Goal: Task Accomplishment & Management: Complete application form

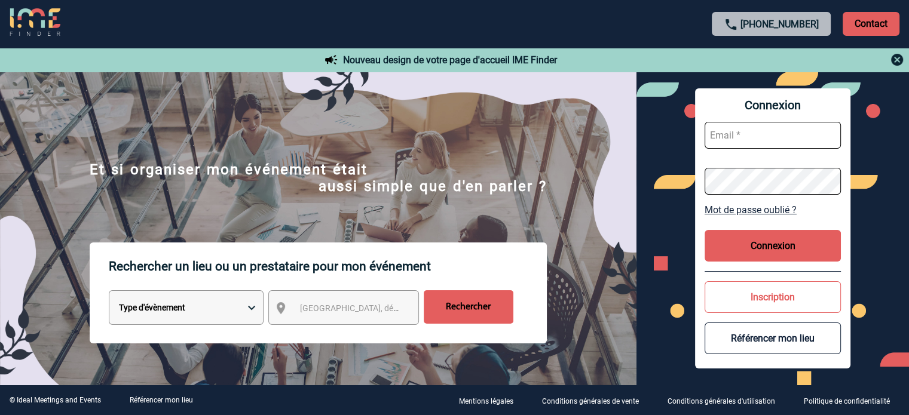
type input "cecile.schuck@capgemini.com"
click at [778, 243] on button "Connexion" at bounding box center [773, 246] width 136 height 32
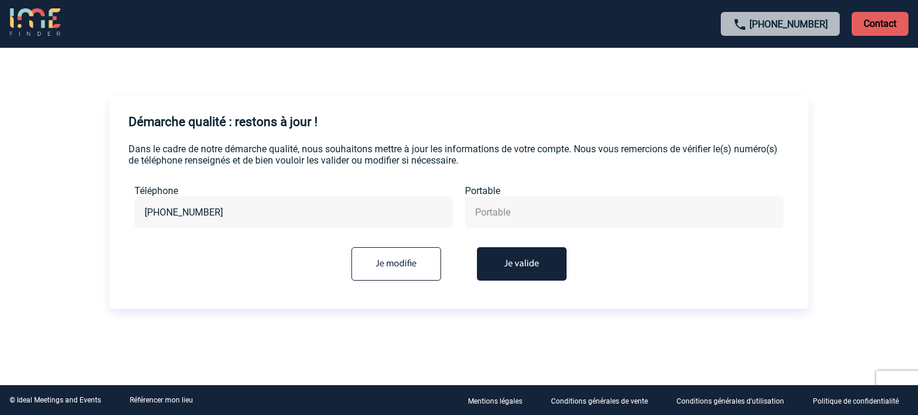
click at [531, 270] on button "Je valide" at bounding box center [522, 263] width 90 height 33
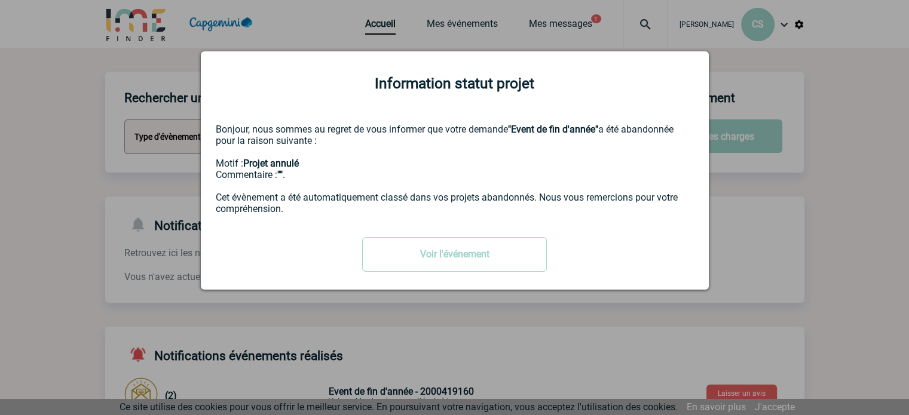
click at [773, 188] on div at bounding box center [454, 207] width 909 height 415
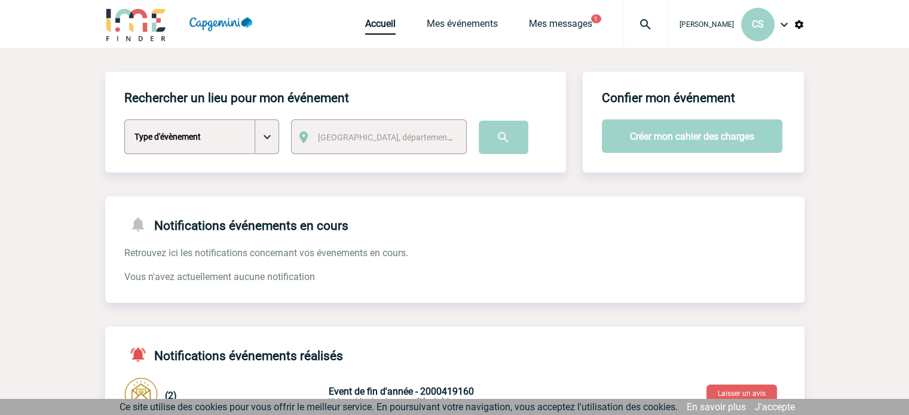
click at [264, 140] on select "Type d'évènement Séminaire avec nuitée Séminaire sans nuitée Repas de groupe Te…" at bounding box center [201, 137] width 155 height 35
select select "5"
click at [124, 120] on select "Type d'évènement Séminaire avec nuitée Séminaire sans nuitée Repas de groupe Te…" at bounding box center [201, 137] width 155 height 35
click at [341, 137] on span "Ville, département, région..." at bounding box center [401, 138] width 166 height 10
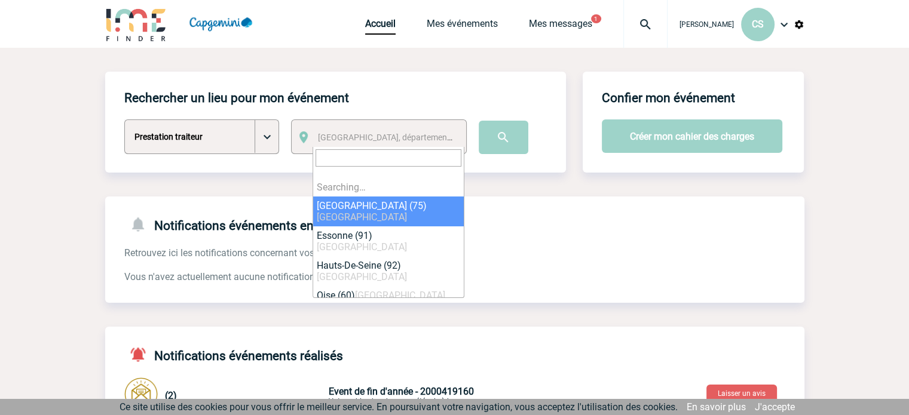
click at [341, 137] on span "Ville, département, région..." at bounding box center [401, 138] width 166 height 10
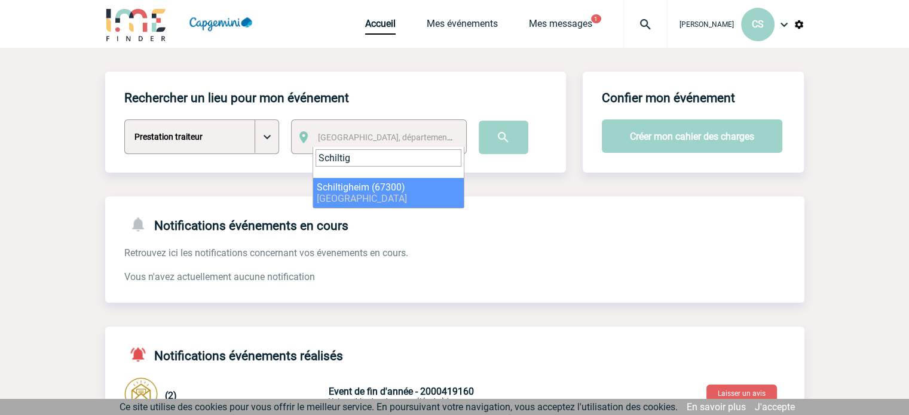
type input "Schiltig"
select select "19008"
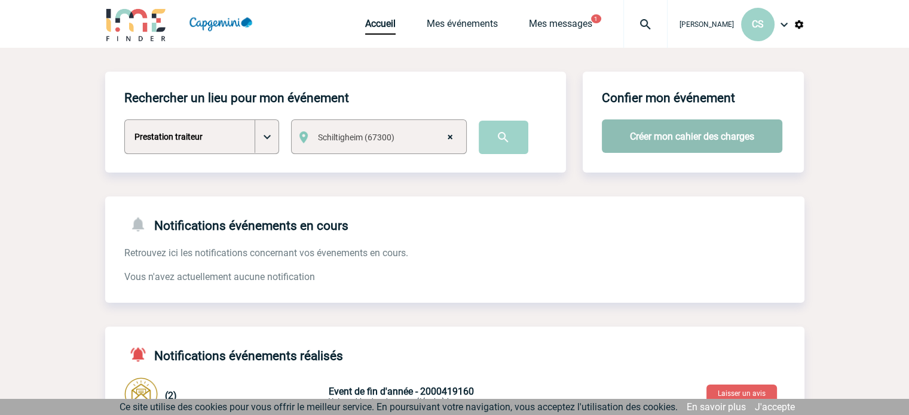
click at [653, 147] on button "Créer mon cahier des charges" at bounding box center [692, 136] width 181 height 33
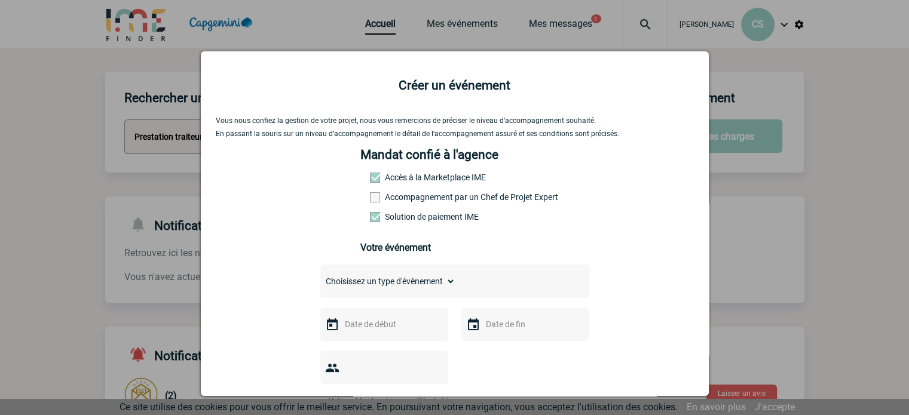
click at [379, 288] on select "Choisissez un type d'évènement Séminaire avec nuitée Séminaire sans nuitée Repa…" at bounding box center [387, 281] width 135 height 17
select select "5"
click at [320, 277] on select "Choisissez un type d'évènement Séminaire avec nuitée Séminaire sans nuitée Repa…" at bounding box center [387, 281] width 135 height 17
click at [369, 319] on div at bounding box center [384, 324] width 128 height 33
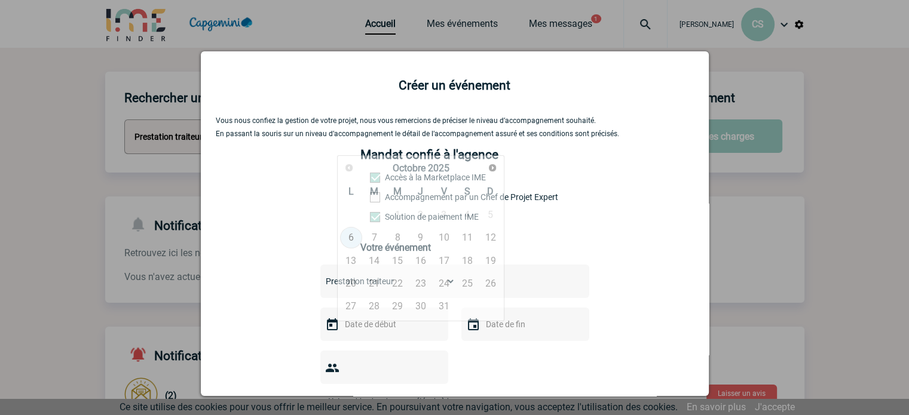
click at [363, 328] on input "text" at bounding box center [383, 325] width 82 height 16
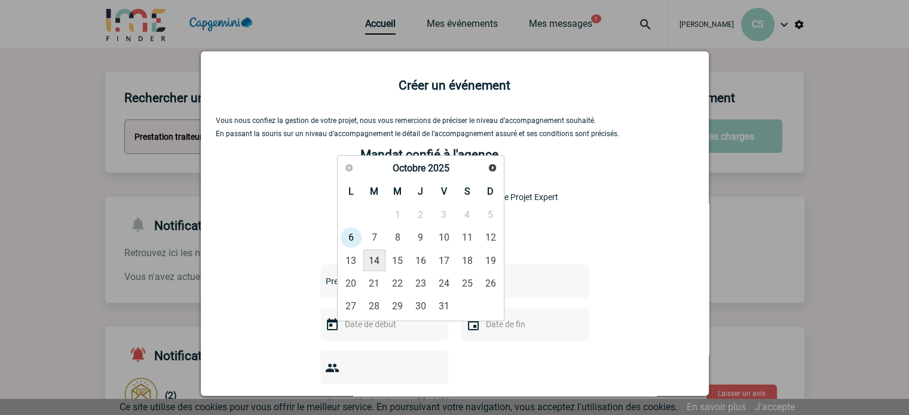
click at [377, 258] on link "14" at bounding box center [374, 261] width 22 height 22
type input "14-10-2025"
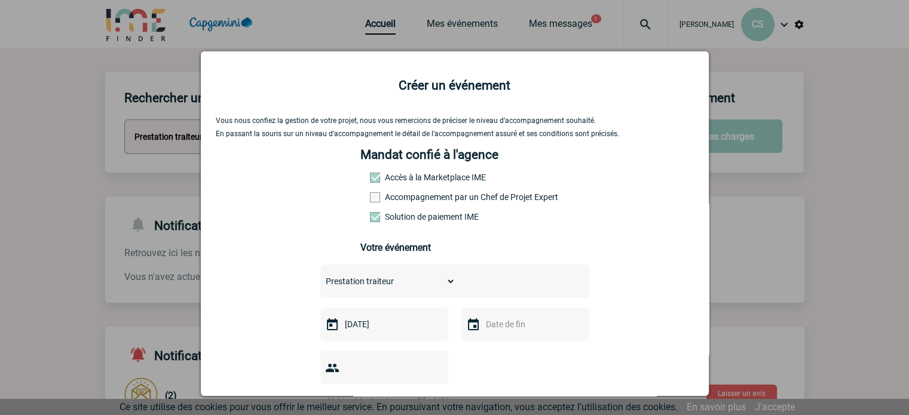
click at [489, 325] on input "text" at bounding box center [524, 325] width 82 height 16
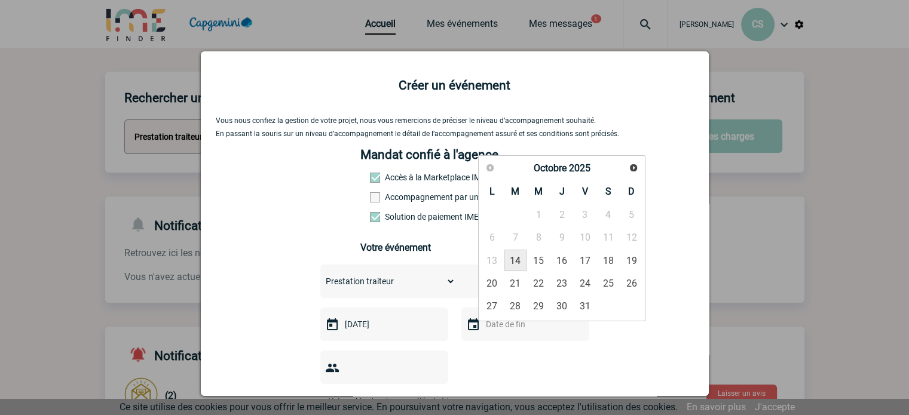
click at [516, 260] on link "14" at bounding box center [515, 261] width 22 height 22
type input "14-10-2025"
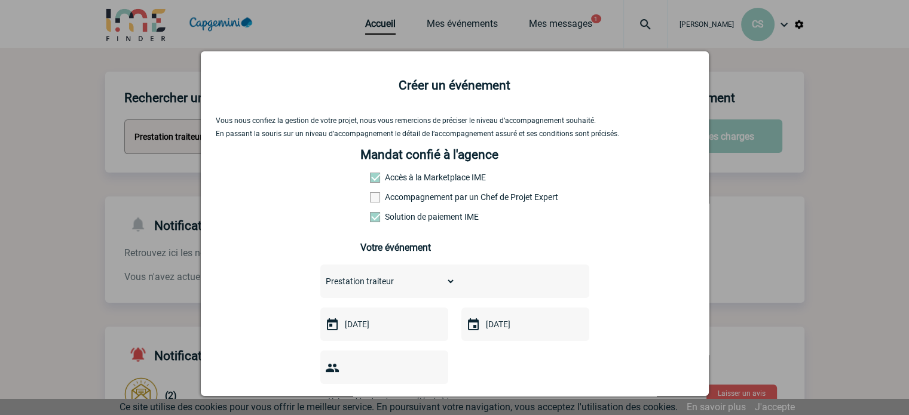
click at [412, 393] on input "number" at bounding box center [376, 401] width 112 height 16
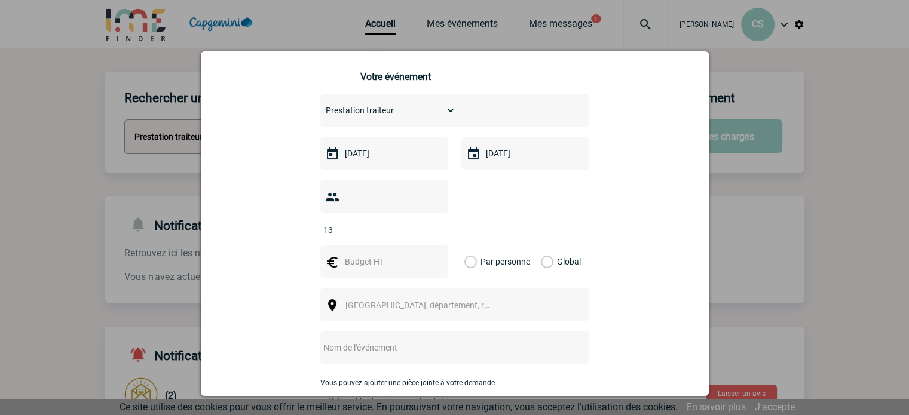
scroll to position [176, 0]
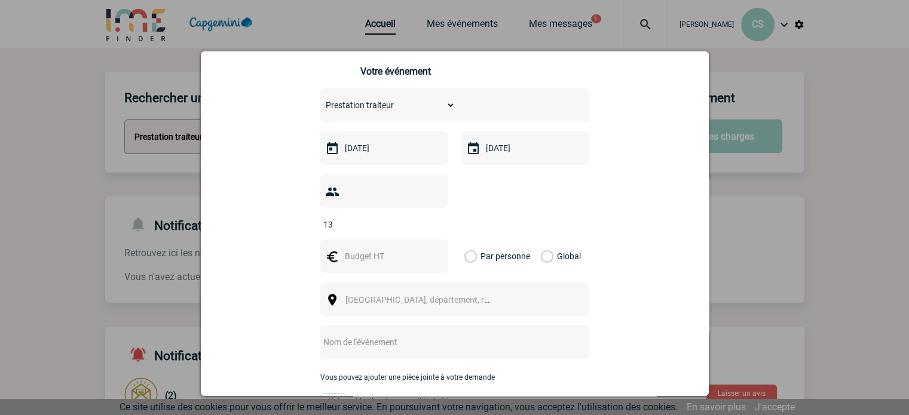
type input "13"
click at [449, 292] on span "Ville, département, région..." at bounding box center [423, 300] width 164 height 17
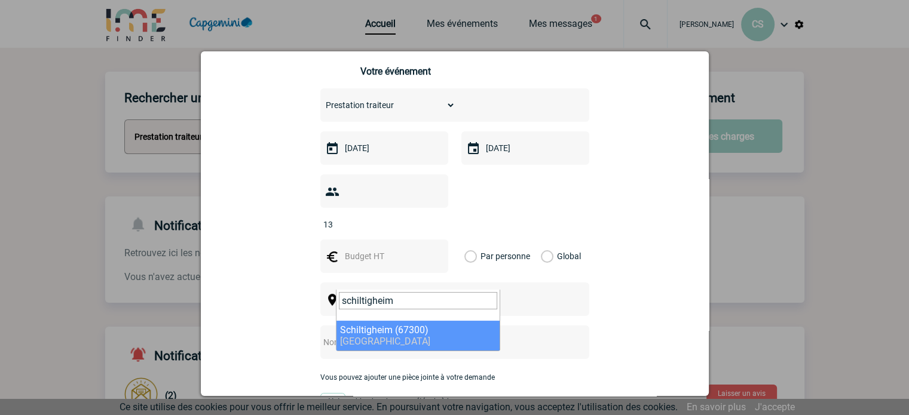
type input "schiltigheim"
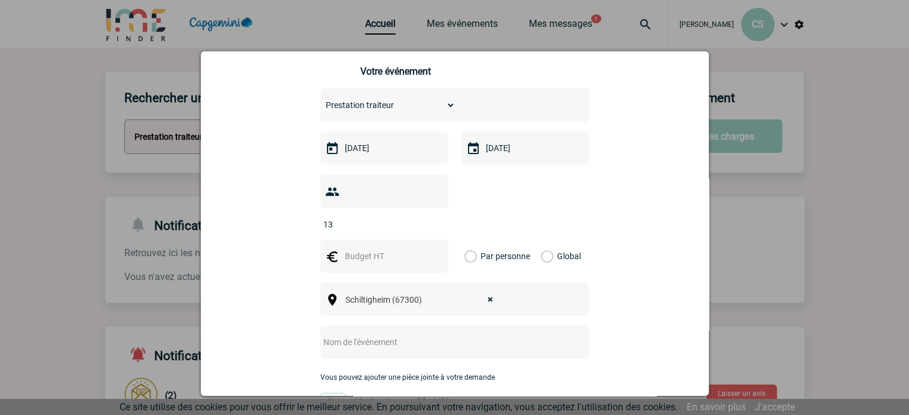
select select "19008"
click at [404, 335] on input "text" at bounding box center [438, 343] width 237 height 16
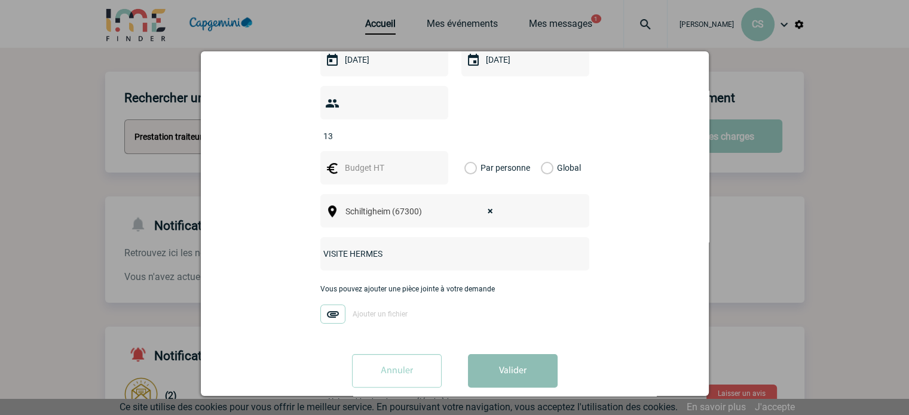
type input "VISITE HERMES"
click at [518, 363] on button "Valider" at bounding box center [513, 370] width 90 height 33
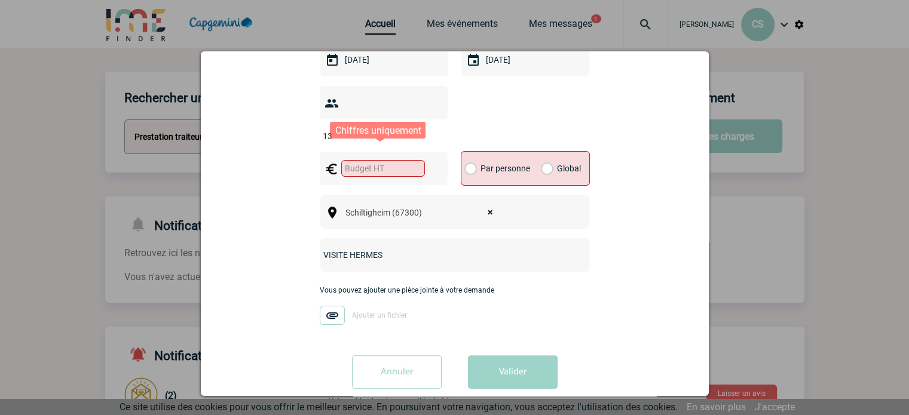
click at [377, 160] on input "text" at bounding box center [383, 168] width 84 height 17
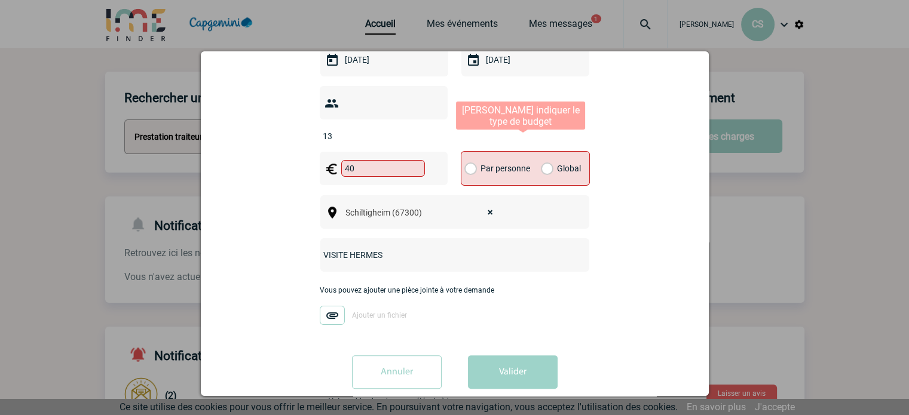
type input "40"
click at [464, 152] on label "Par personne" at bounding box center [470, 168] width 13 height 33
click at [0, 0] on input "Par personne" at bounding box center [0, 0] width 0 height 0
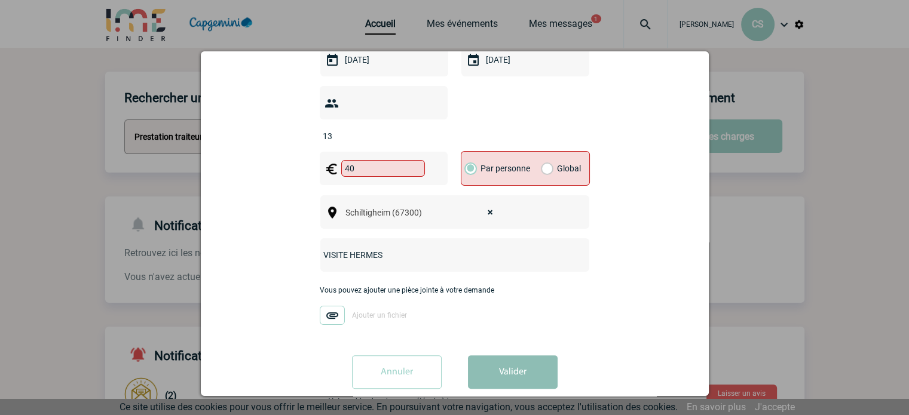
click at [491, 356] on button "Valider" at bounding box center [513, 372] width 90 height 33
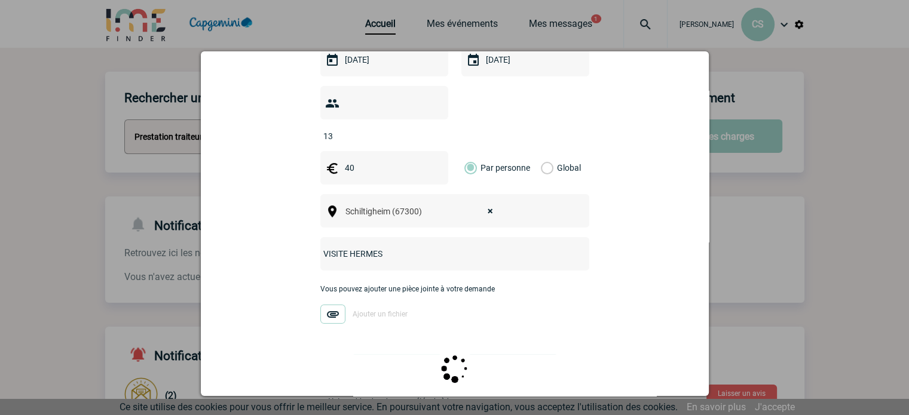
scroll to position [0, 0]
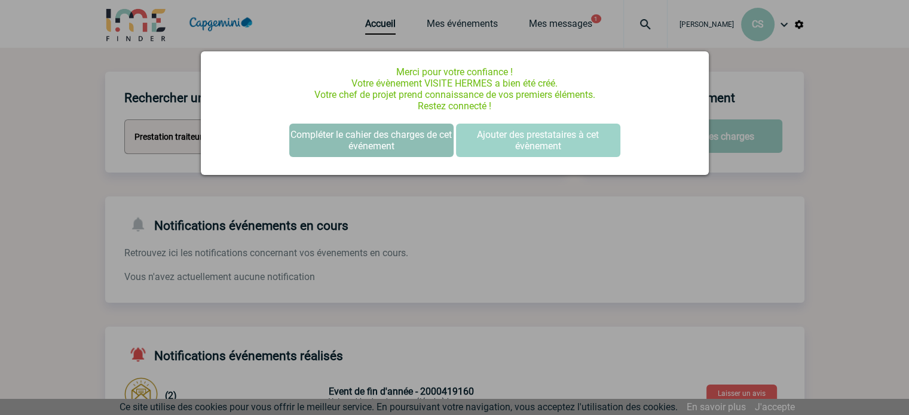
click at [401, 152] on button "Compléter le cahier des charges de cet événement" at bounding box center [371, 140] width 164 height 33
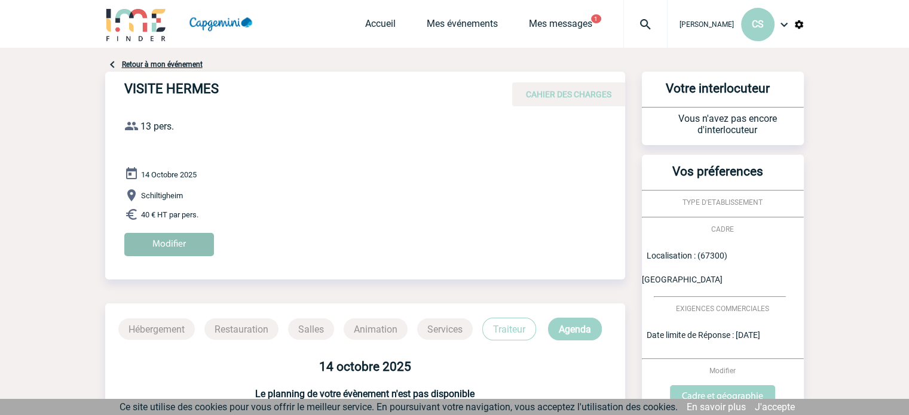
click at [199, 243] on input "Modifier" at bounding box center [169, 244] width 90 height 23
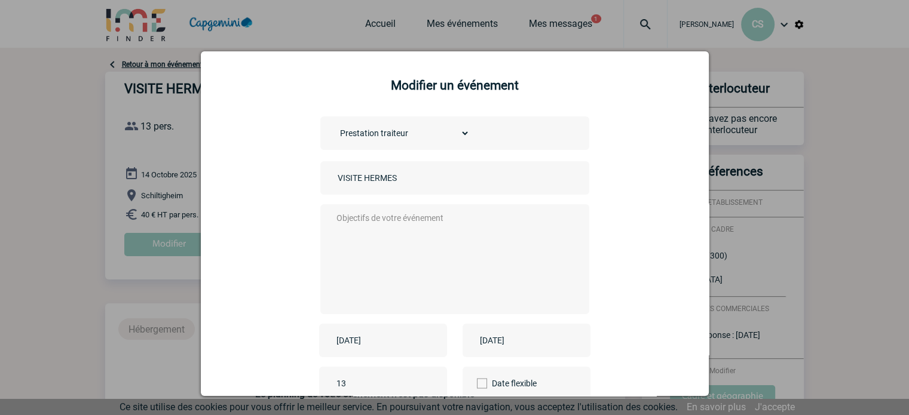
click at [366, 230] on textarea at bounding box center [452, 258] width 236 height 96
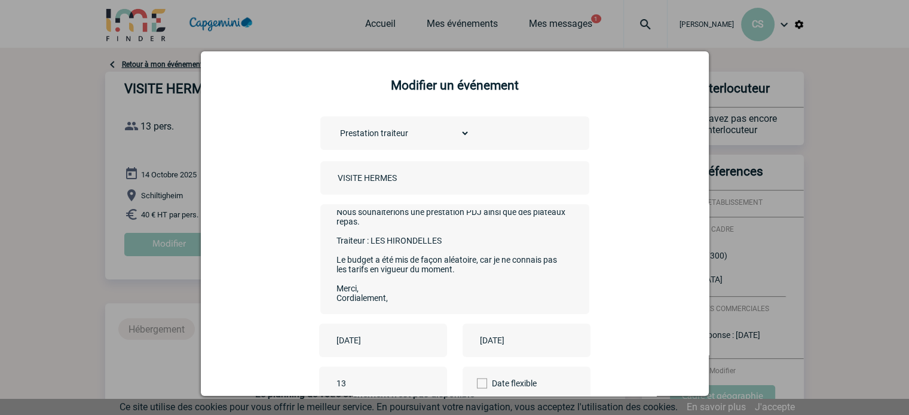
scroll to position [99, 0]
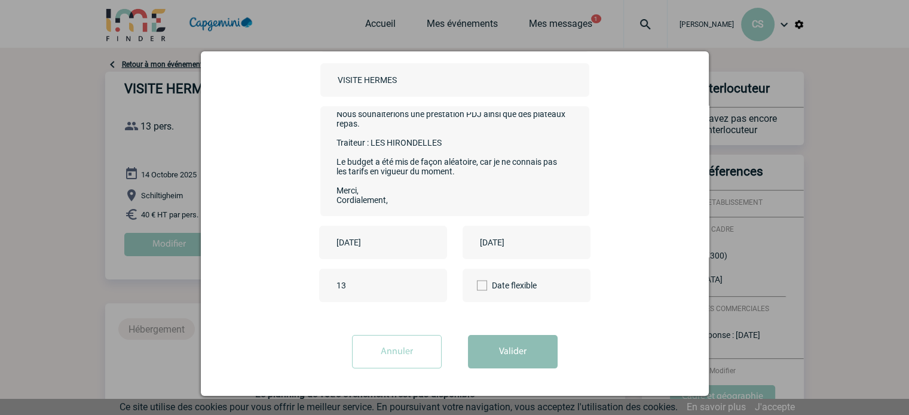
type textarea "Bonjour, Nous recevons un client le 14/10 dans nos locaux. Nous souhaiterions u…"
click at [497, 356] on button "Valider" at bounding box center [513, 351] width 90 height 33
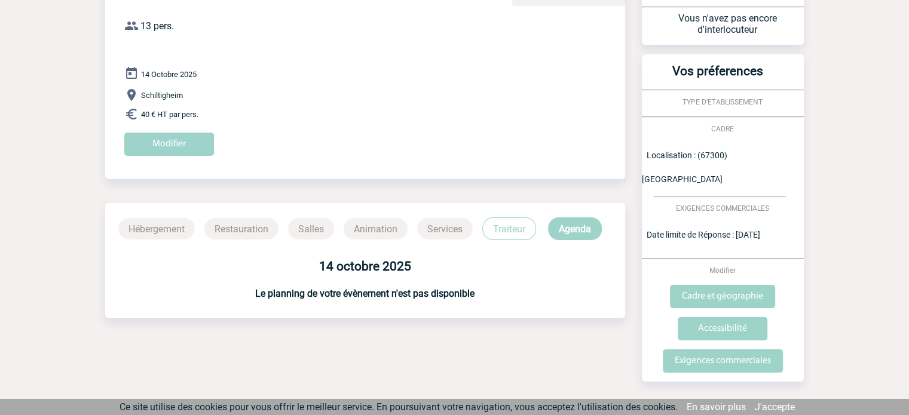
scroll to position [0, 0]
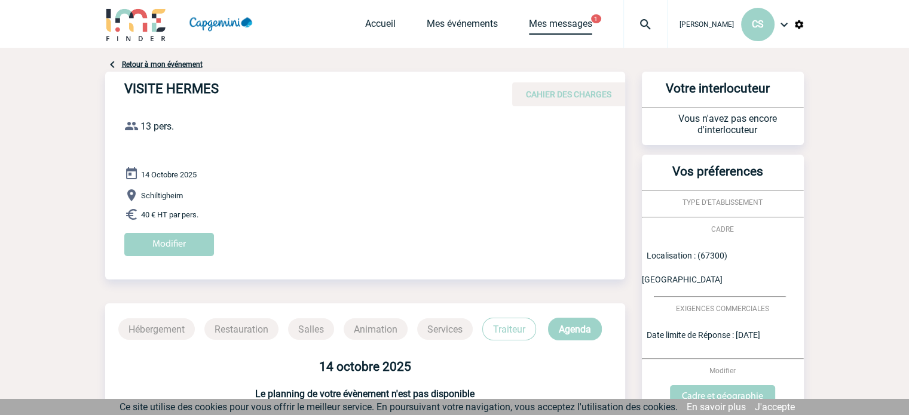
click at [548, 29] on link "Mes messages" at bounding box center [560, 26] width 63 height 17
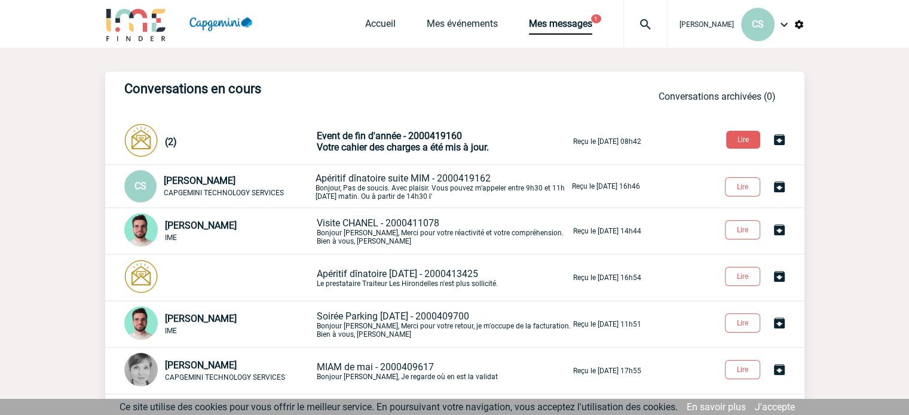
click at [421, 150] on span "Votre cahier des charges a été mis à jour." at bounding box center [403, 147] width 172 height 11
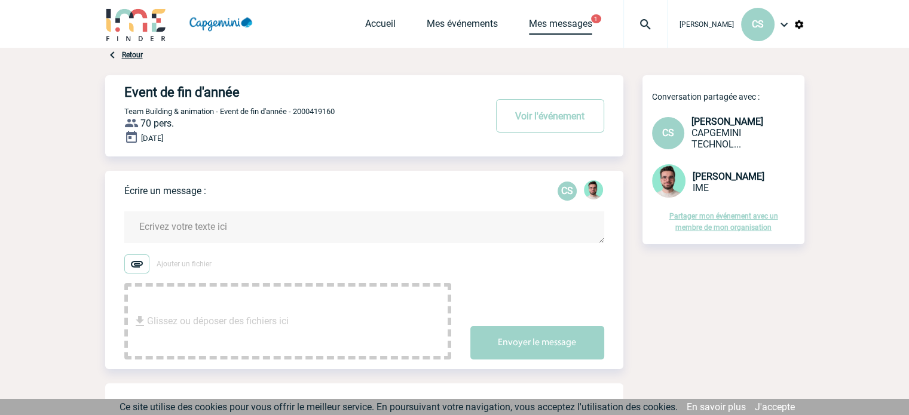
click at [568, 19] on link "Mes messages" at bounding box center [560, 26] width 63 height 17
